Goal: Task Accomplishment & Management: Complete application form

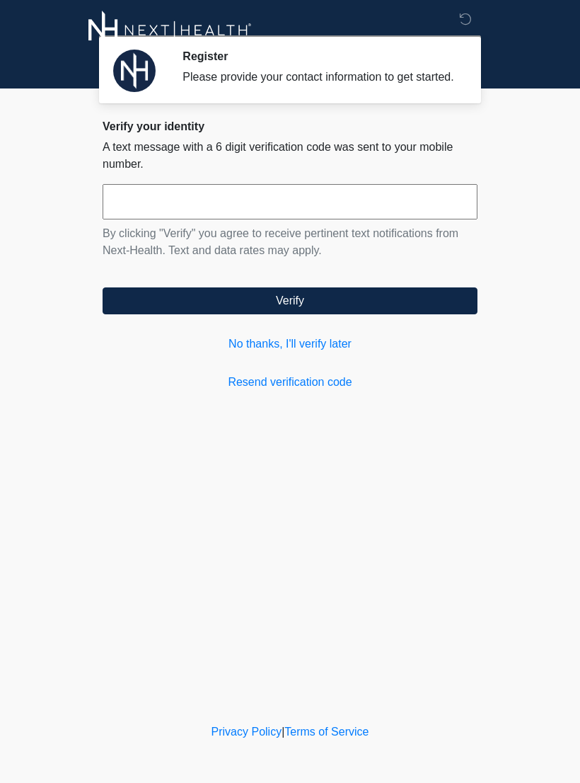
click at [253, 219] on input "text" at bounding box center [290, 201] width 375 height 35
type input "******"
click at [411, 310] on button "Verify" at bounding box center [290, 300] width 375 height 27
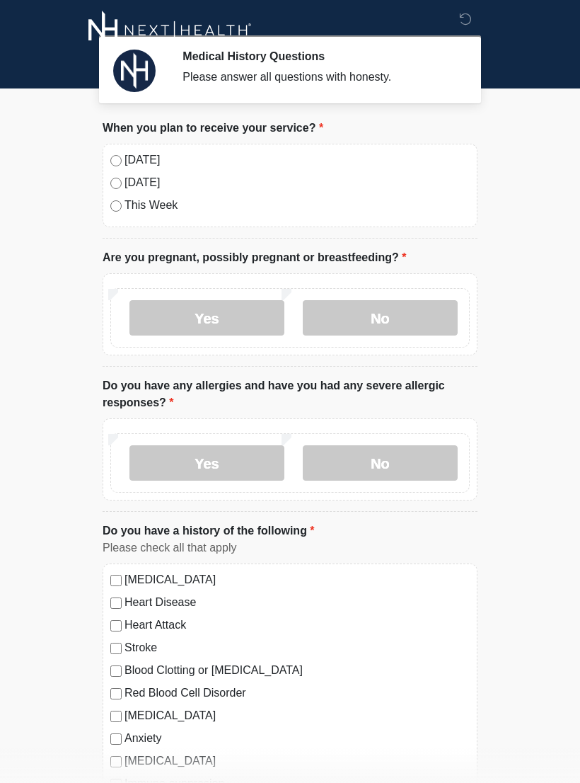
click at [396, 315] on label "No" at bounding box center [380, 317] width 155 height 35
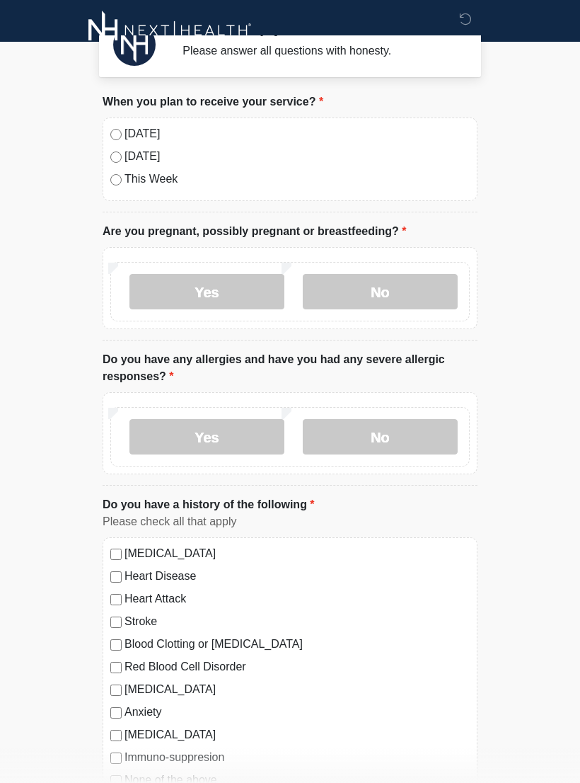
scroll to position [47, 0]
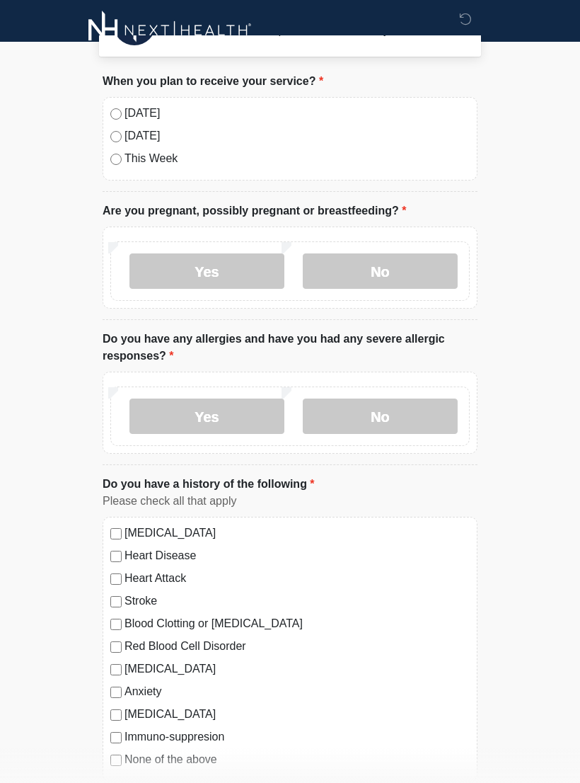
click at [379, 427] on label "No" at bounding box center [380, 415] width 155 height 35
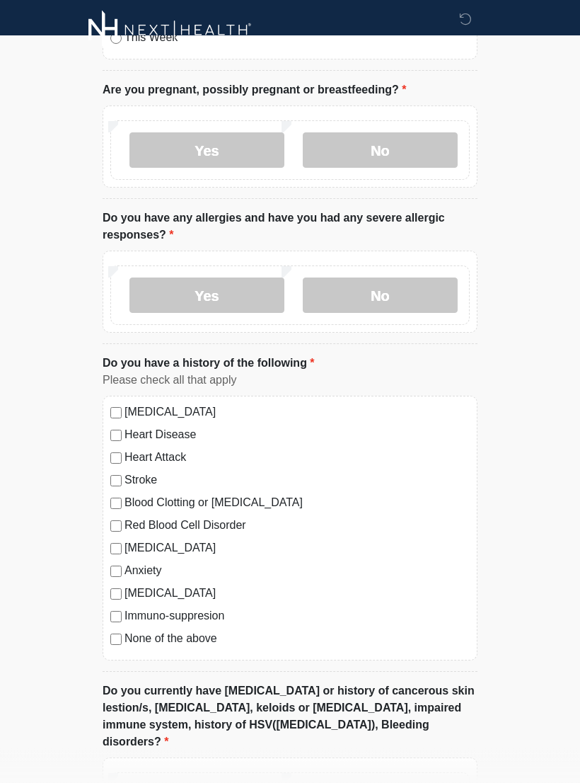
scroll to position [192, 0]
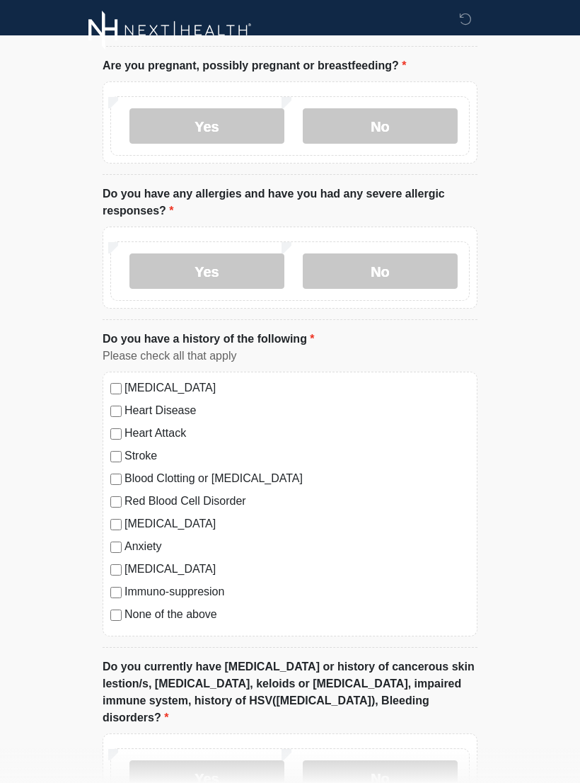
click at [166, 618] on label "None of the above" at bounding box center [297, 614] width 345 height 17
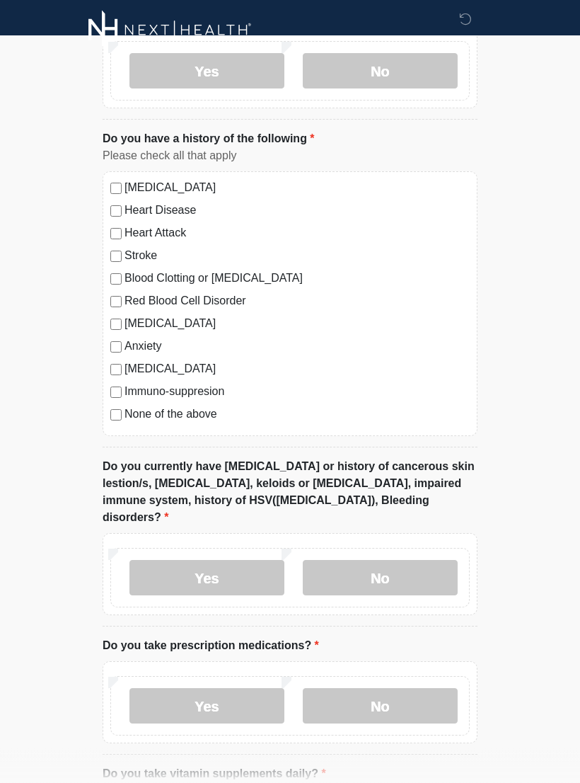
scroll to position [392, 0]
click at [405, 560] on label "No" at bounding box center [380, 577] width 155 height 35
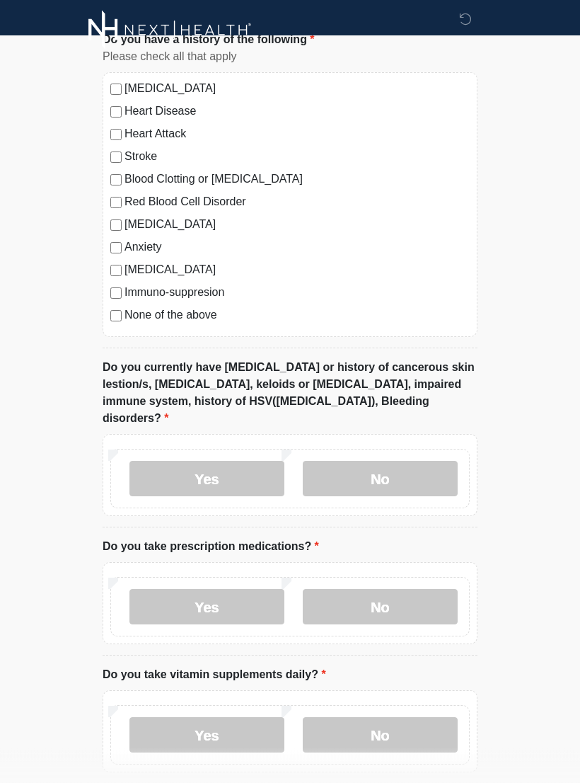
scroll to position [491, 0]
click at [384, 593] on label "No" at bounding box center [380, 606] width 155 height 35
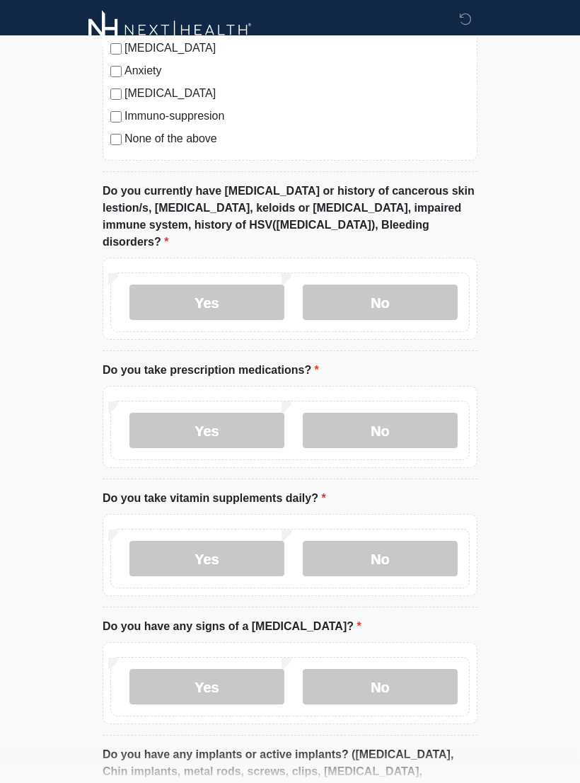
scroll to position [706, 0]
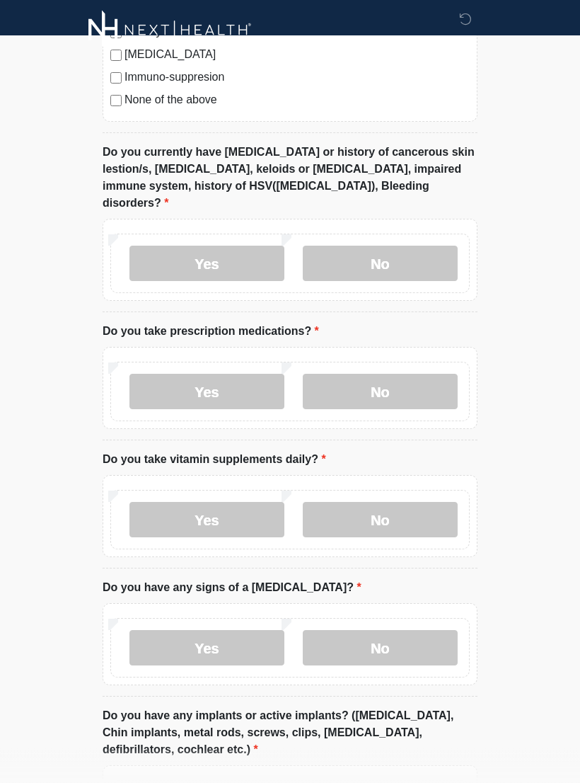
click at [375, 507] on label "No" at bounding box center [380, 519] width 155 height 35
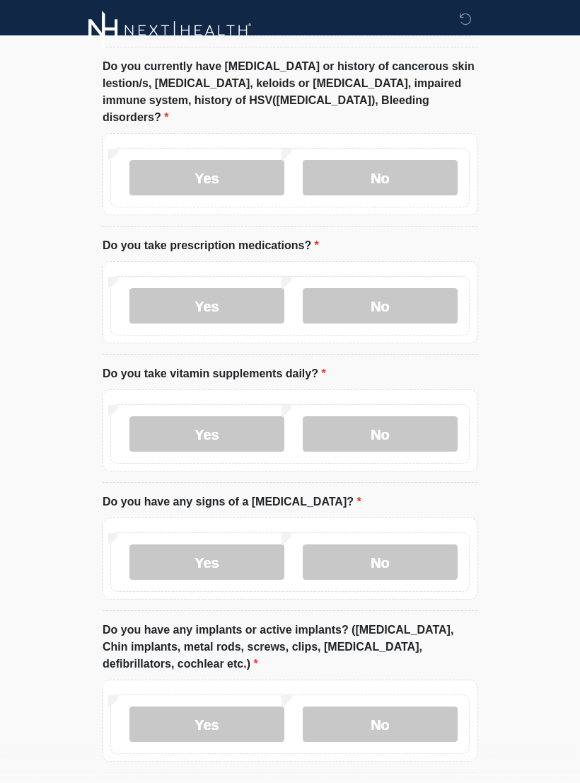
scroll to position [795, 0]
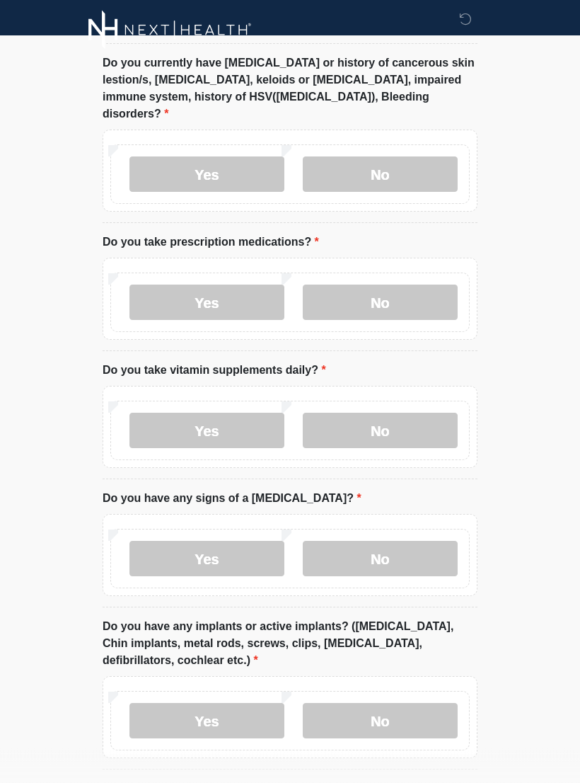
click at [400, 550] on label "No" at bounding box center [380, 558] width 155 height 35
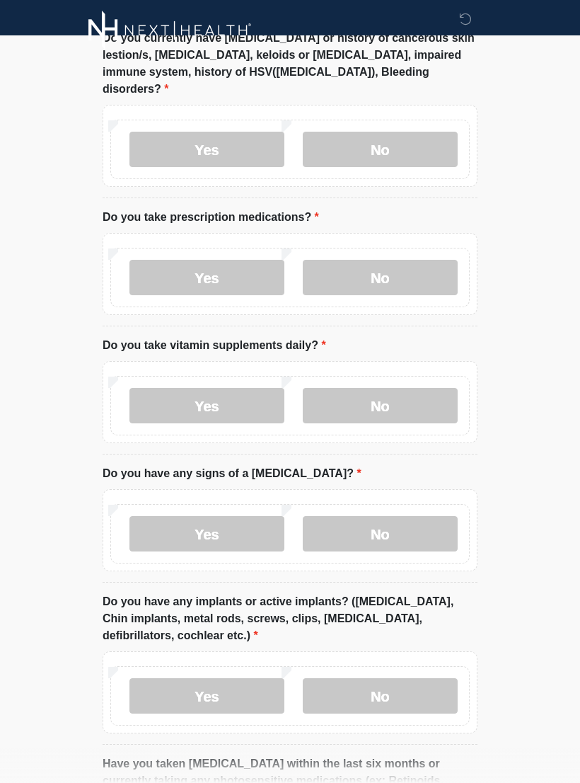
scroll to position [903, 0]
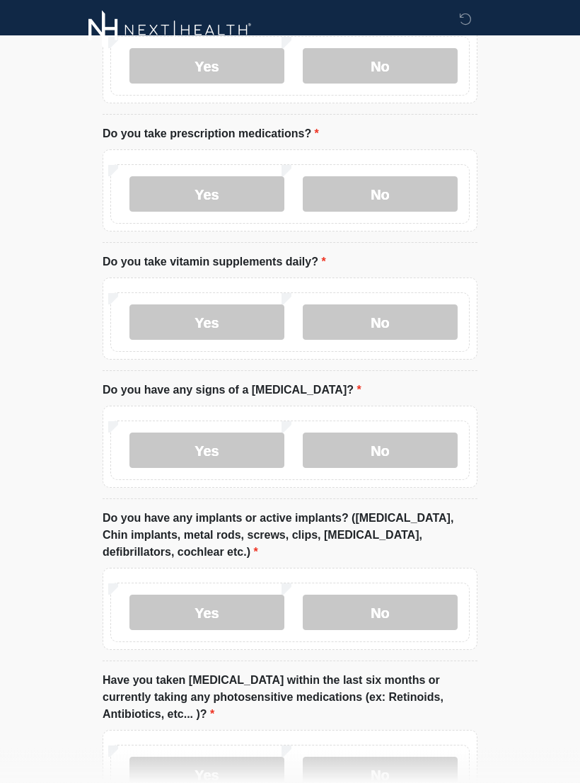
click at [414, 609] on label "No" at bounding box center [380, 612] width 155 height 35
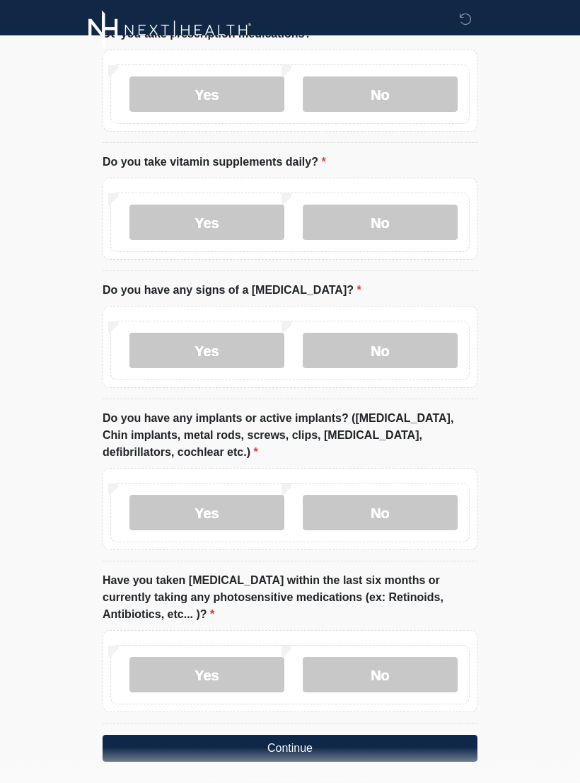
scroll to position [1016, 0]
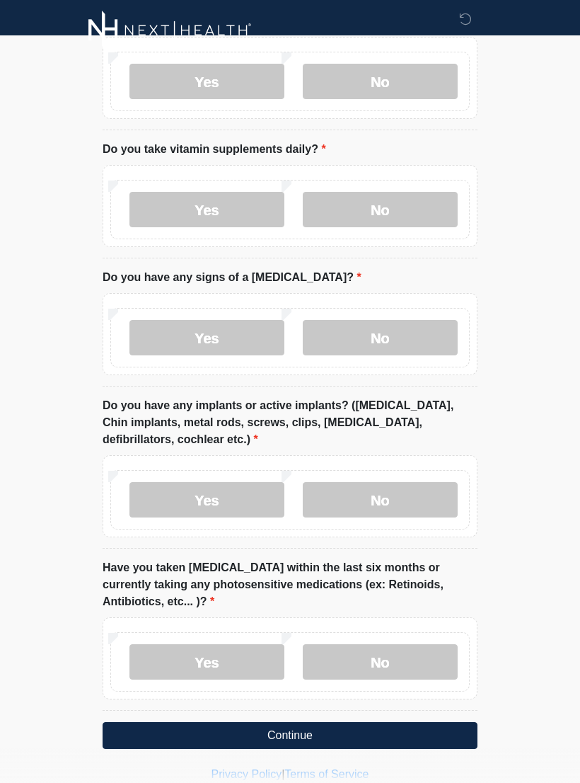
click at [395, 644] on label "No" at bounding box center [380, 661] width 155 height 35
click at [410, 722] on button "Continue" at bounding box center [290, 735] width 375 height 27
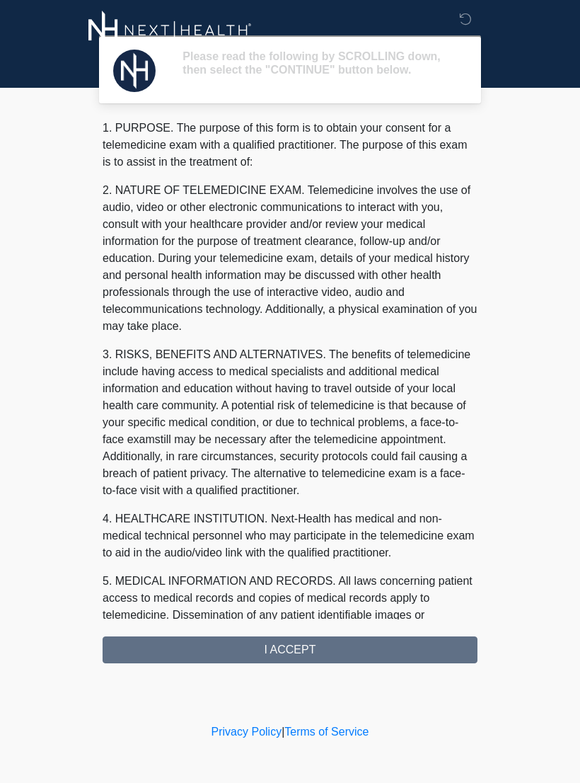
scroll to position [0, 0]
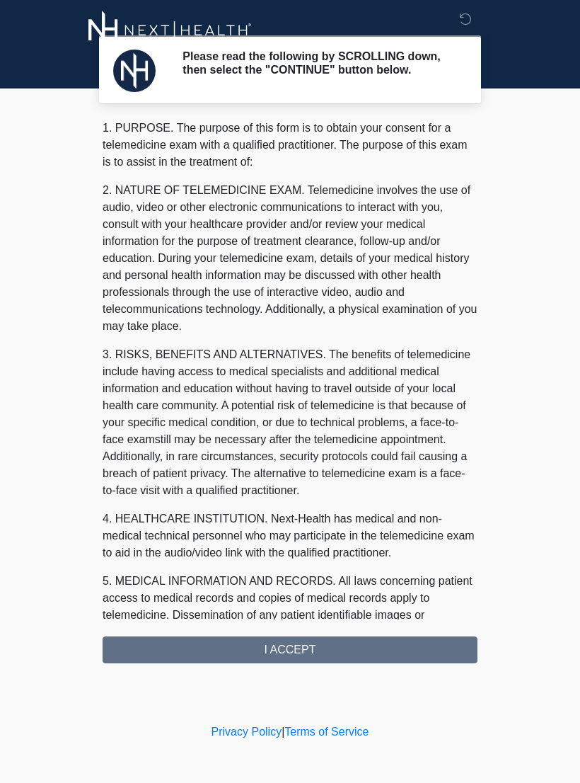
click at [324, 657] on div "1. PURPOSE. The purpose of this form is to obtain your consent for a telemedici…" at bounding box center [290, 391] width 375 height 543
click at [394, 648] on div "1. PURPOSE. The purpose of this form is to obtain your consent for a telemedici…" at bounding box center [290, 391] width 375 height 543
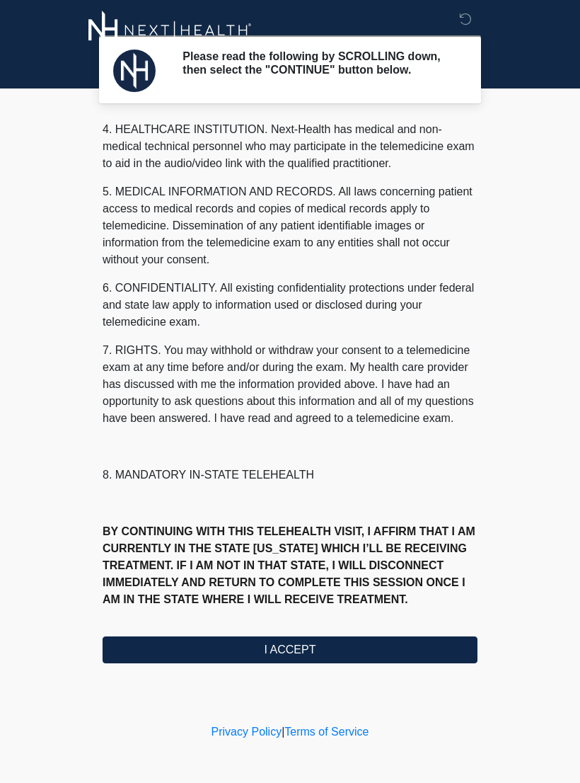
scroll to position [406, 0]
click at [283, 662] on button "I ACCEPT" at bounding box center [290, 649] width 375 height 27
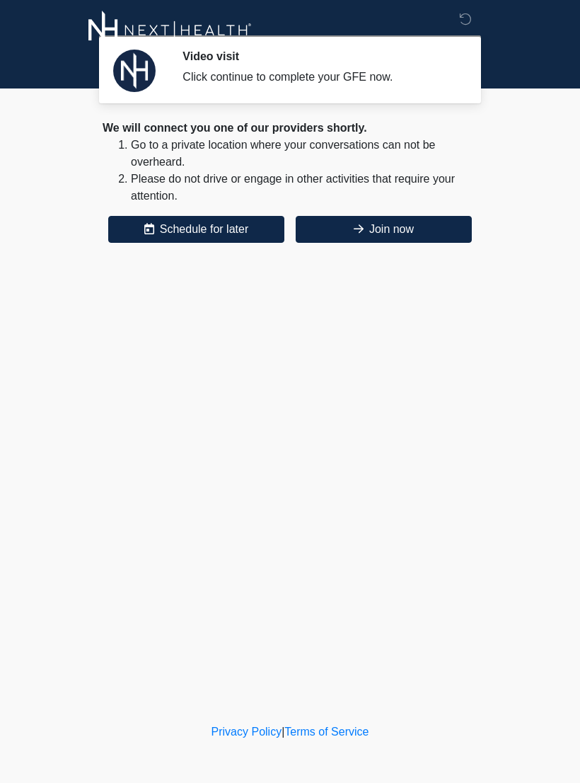
click at [410, 229] on button "Join now" at bounding box center [384, 229] width 176 height 27
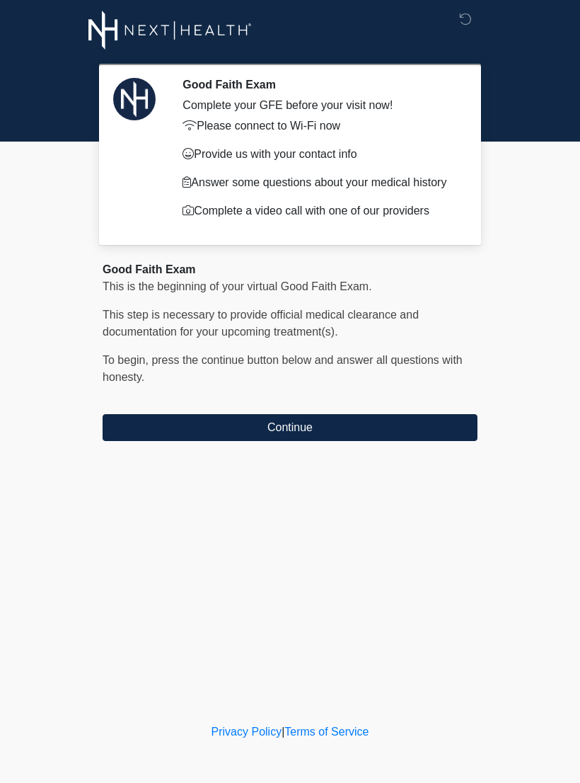
click at [401, 418] on button "Continue" at bounding box center [290, 427] width 375 height 27
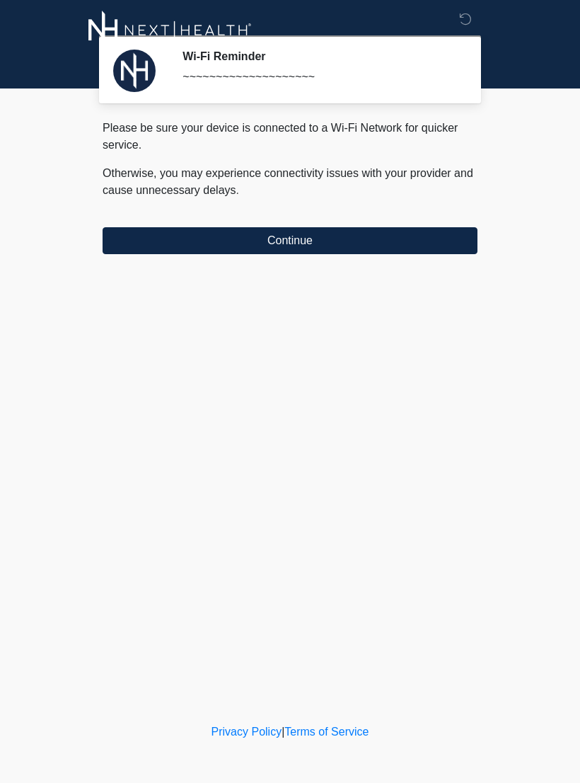
click at [408, 247] on button "Continue" at bounding box center [290, 240] width 375 height 27
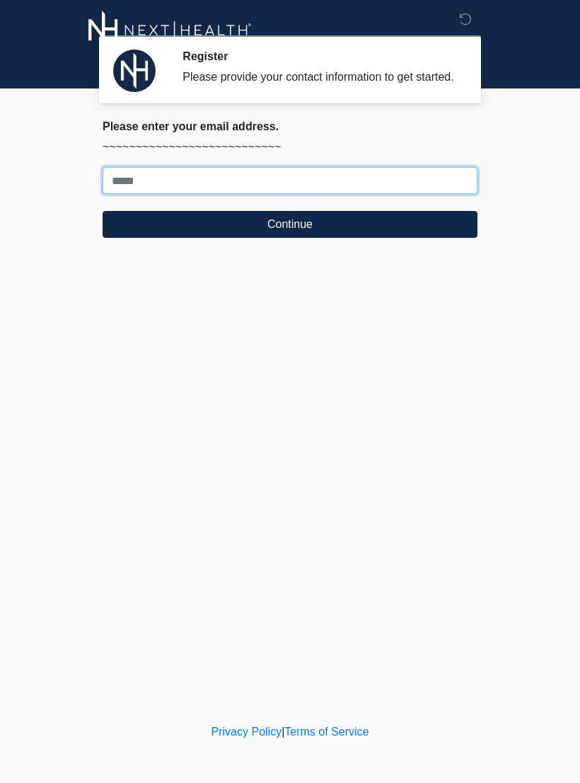
click at [140, 194] on input "Where should we email your treatment plan?" at bounding box center [290, 180] width 375 height 27
type input "**********"
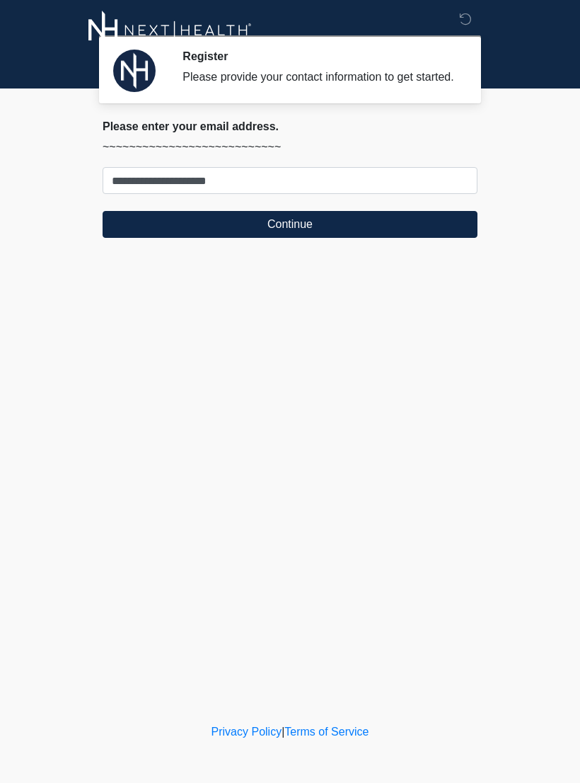
click at [149, 238] on button "Continue" at bounding box center [290, 224] width 375 height 27
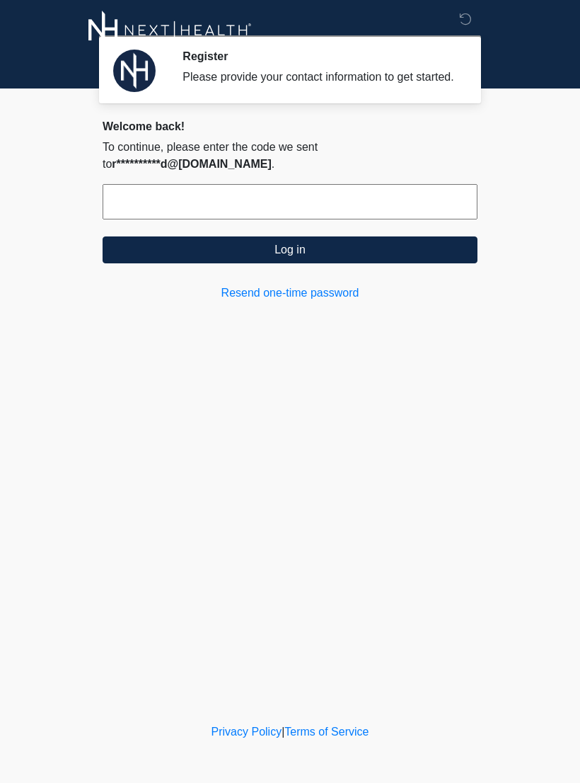
click at [166, 199] on input "text" at bounding box center [290, 201] width 375 height 35
type input "******"
click at [213, 258] on button "Log in" at bounding box center [290, 249] width 375 height 27
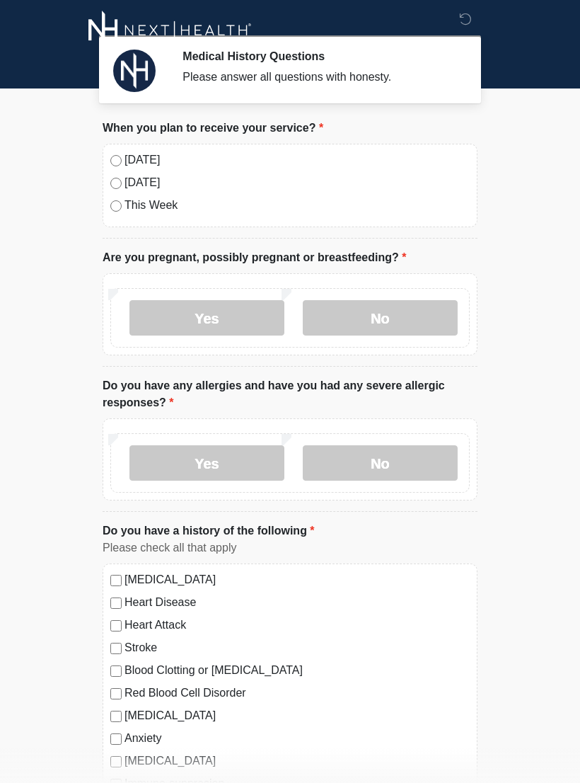
click at [374, 313] on label "No" at bounding box center [380, 317] width 155 height 35
click at [399, 468] on label "No" at bounding box center [380, 462] width 155 height 35
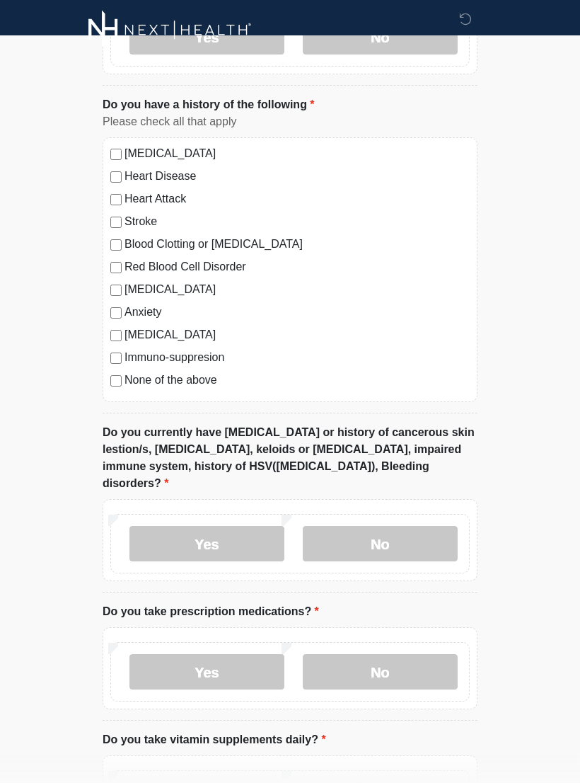
scroll to position [444, 0]
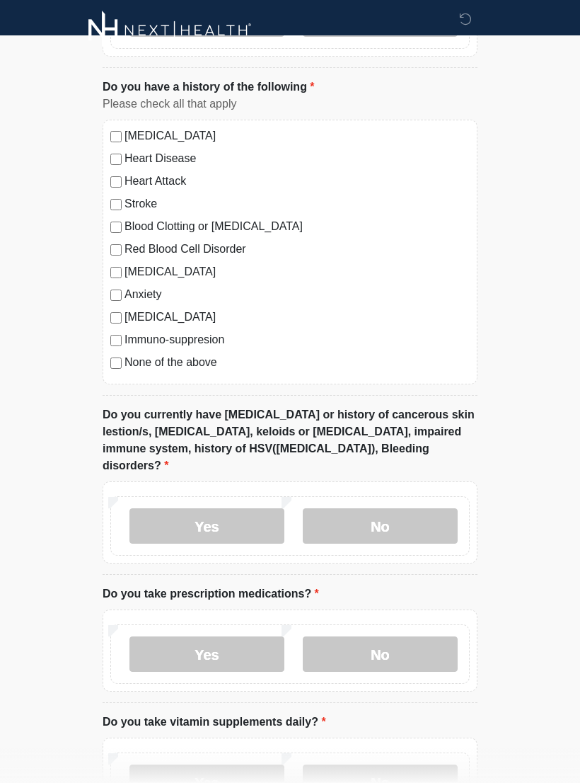
click at [419, 512] on label "No" at bounding box center [380, 525] width 155 height 35
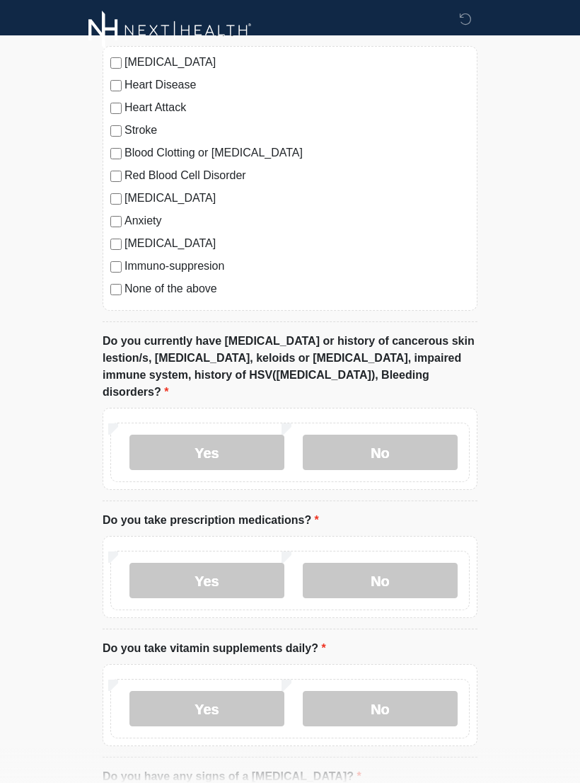
scroll to position [533, 0]
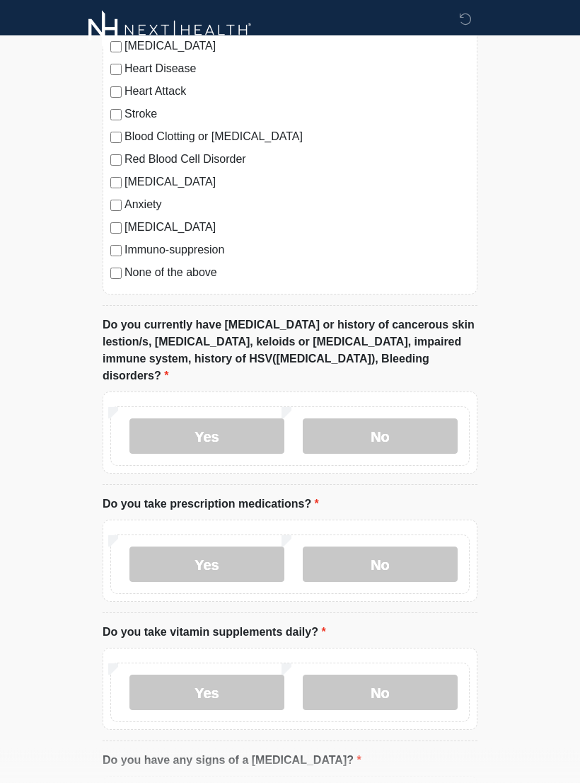
click at [429, 551] on label "No" at bounding box center [380, 564] width 155 height 35
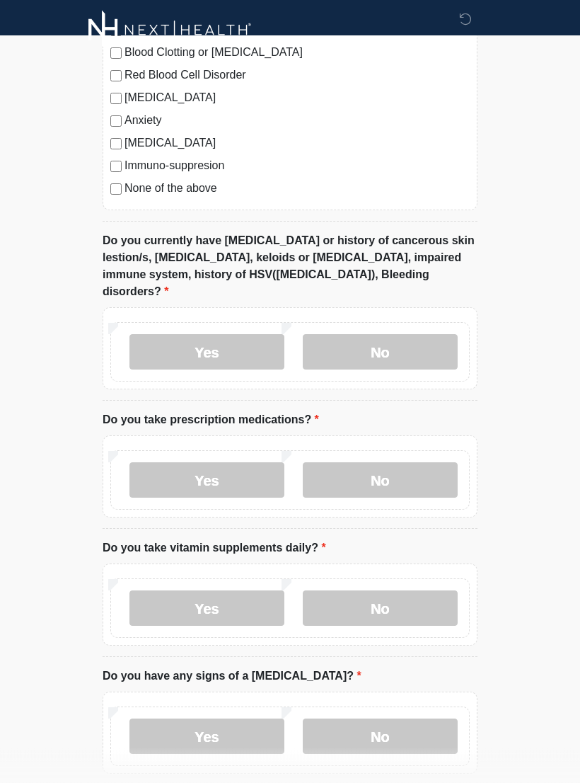
scroll to position [632, 0]
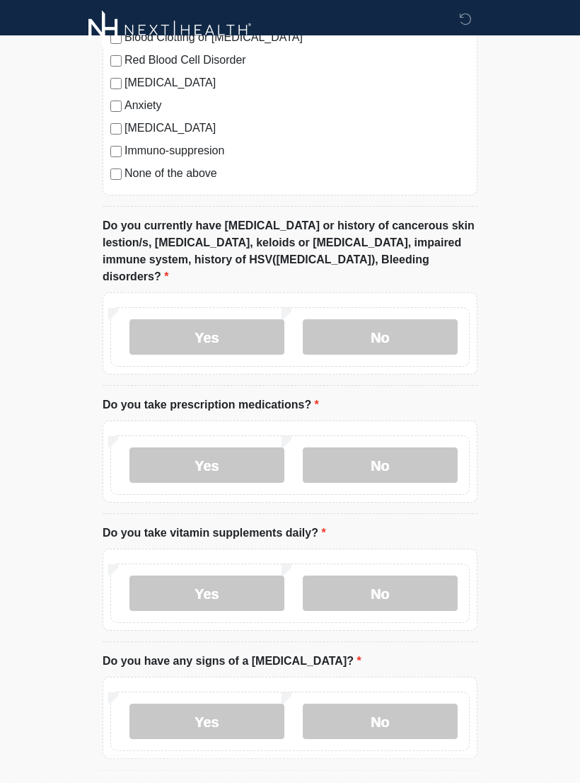
click at [415, 577] on label "No" at bounding box center [380, 593] width 155 height 35
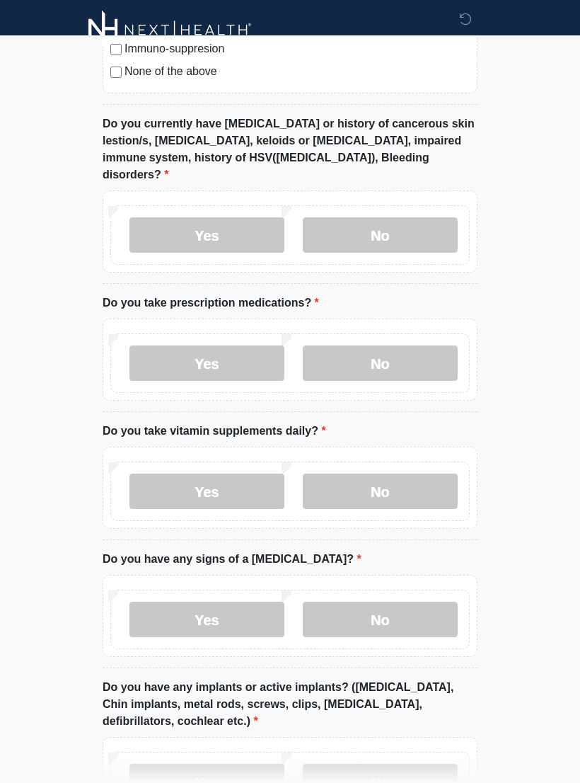
scroll to position [739, 0]
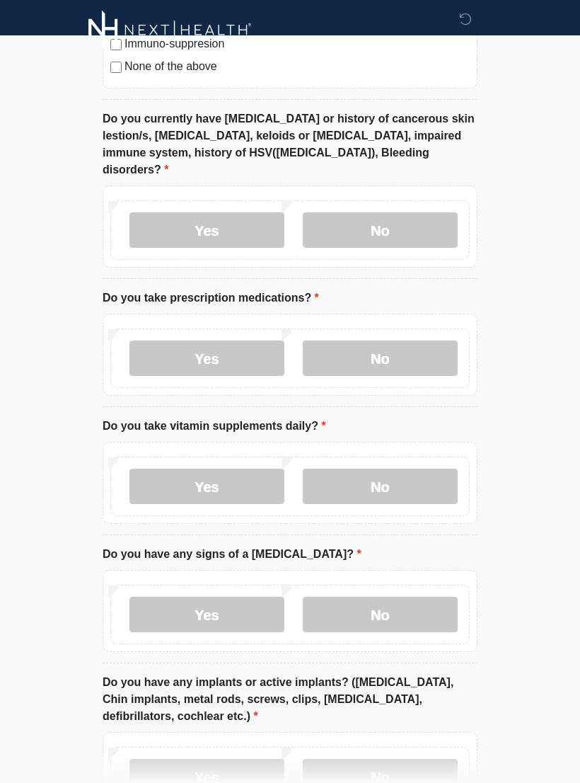
click at [413, 597] on label "No" at bounding box center [380, 614] width 155 height 35
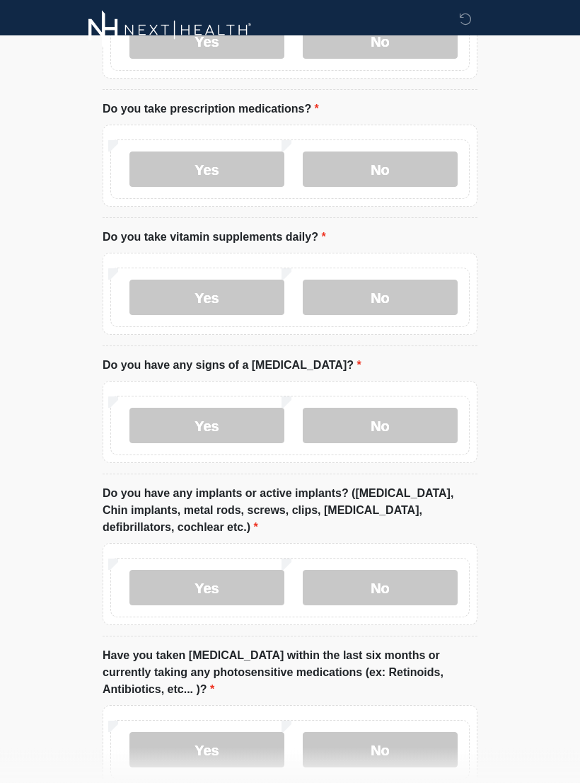
scroll to position [928, 0]
click at [405, 571] on label "No" at bounding box center [380, 587] width 155 height 35
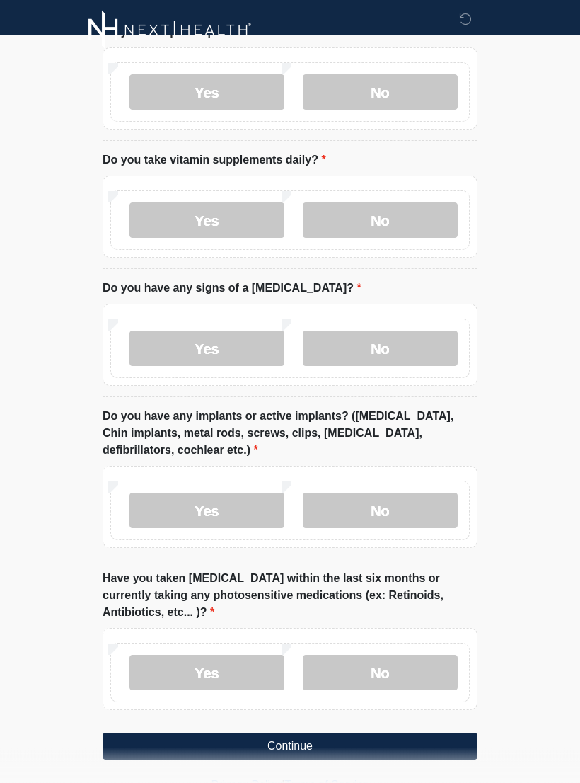
scroll to position [1006, 0]
click at [405, 655] on label "No" at bounding box center [380, 671] width 155 height 35
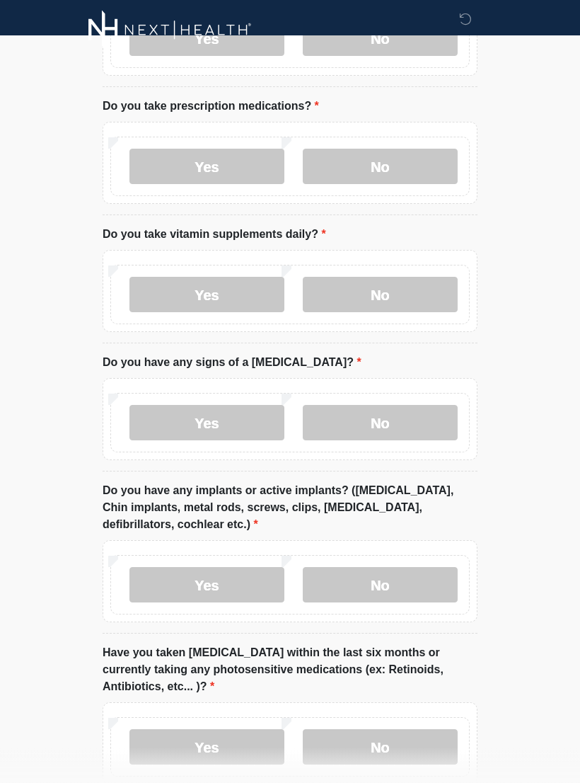
scroll to position [1016, 0]
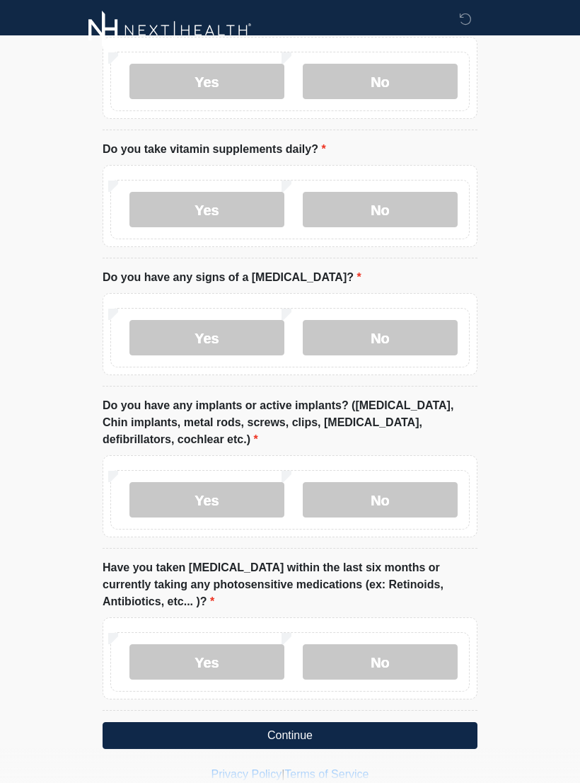
click at [425, 722] on button "Continue" at bounding box center [290, 735] width 375 height 27
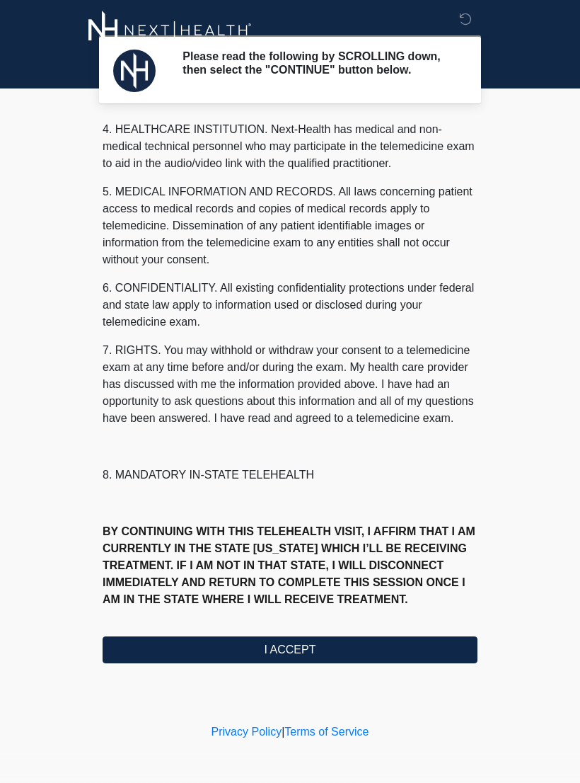
scroll to position [406, 0]
click at [200, 659] on button "I ACCEPT" at bounding box center [290, 649] width 375 height 27
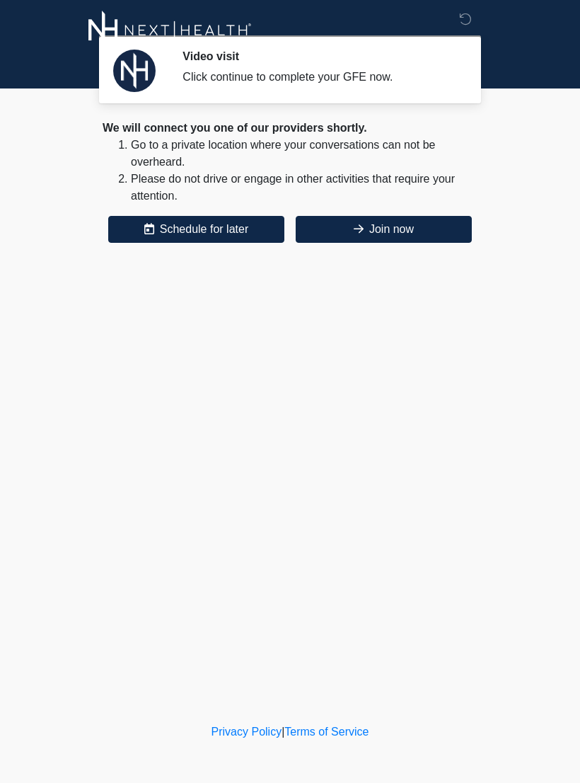
click at [354, 223] on icon at bounding box center [359, 228] width 10 height 11
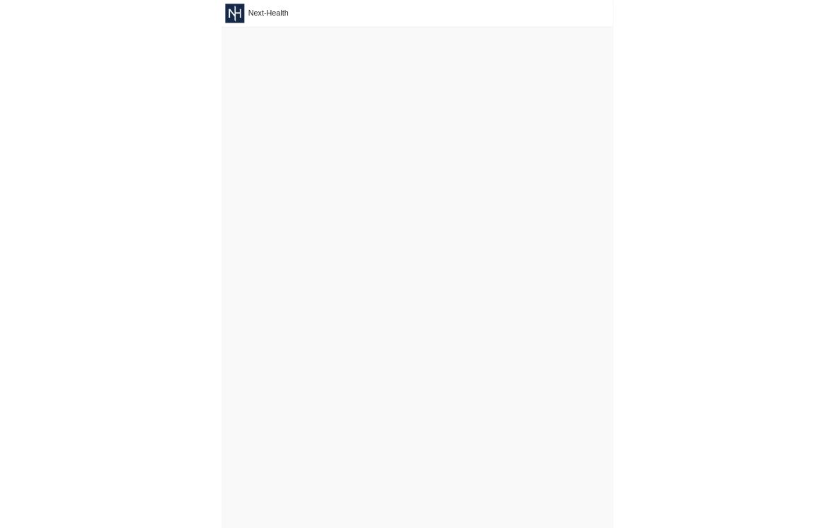
scroll to position [4, 0]
